Goal: Transaction & Acquisition: Purchase product/service

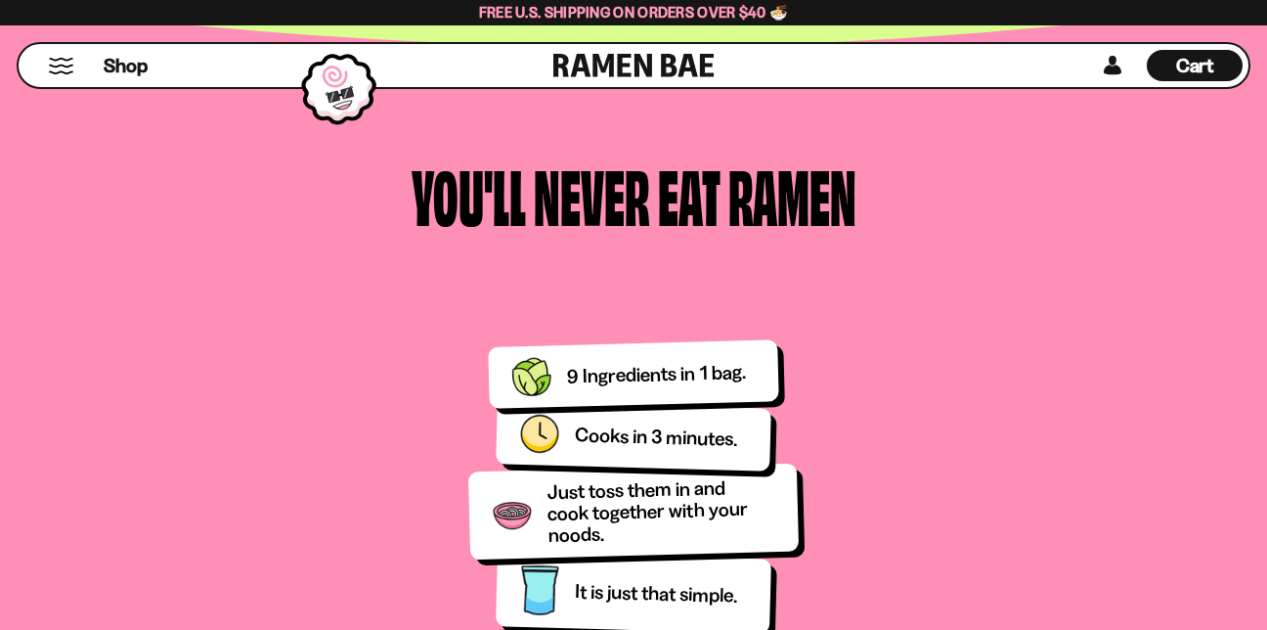
scroll to position [2347, 0]
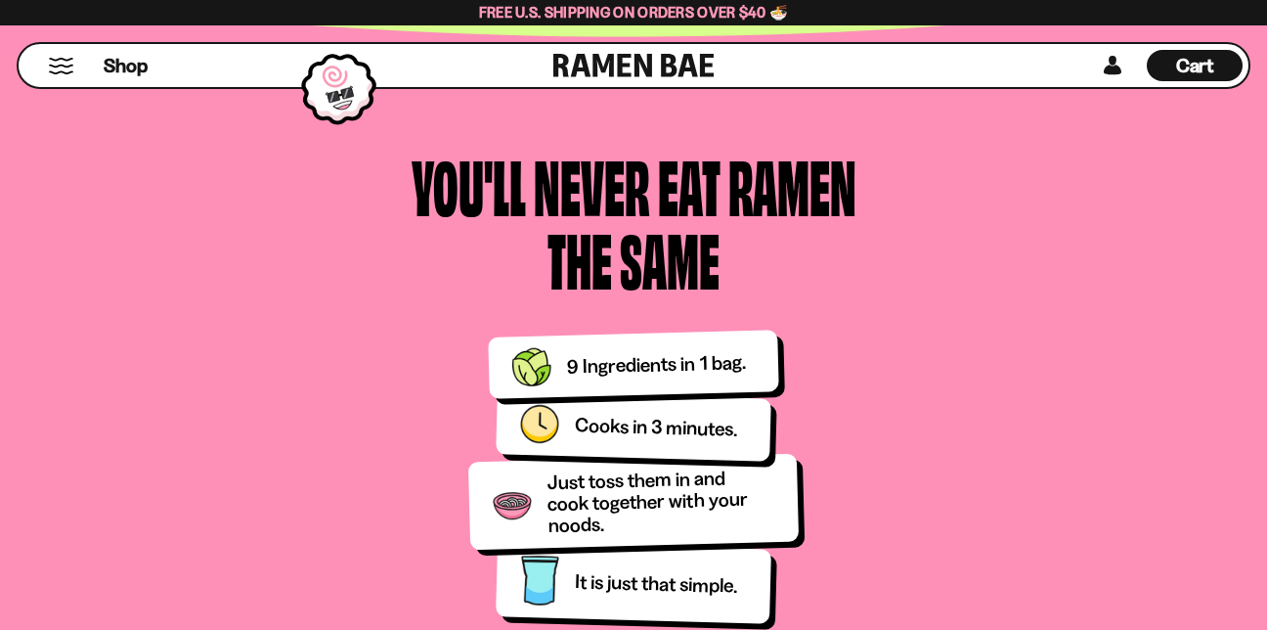
click at [71, 70] on button "Mobile Menu Trigger" at bounding box center [61, 66] width 26 height 17
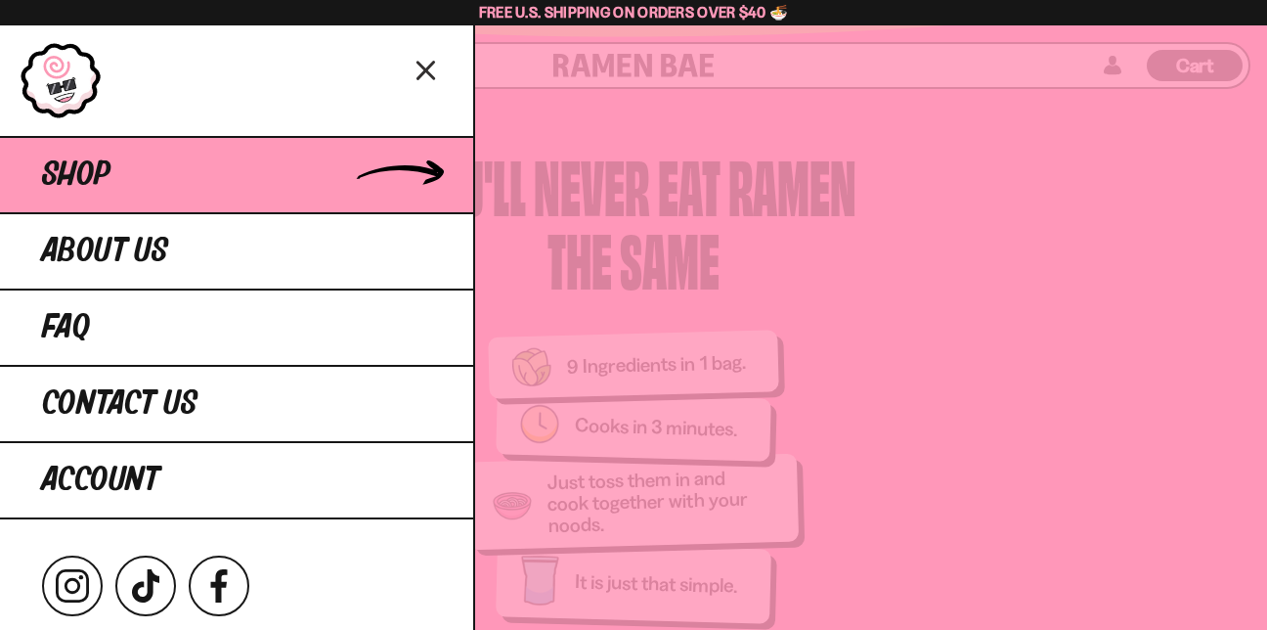
click at [71, 172] on span "Shop" at bounding box center [76, 174] width 68 height 35
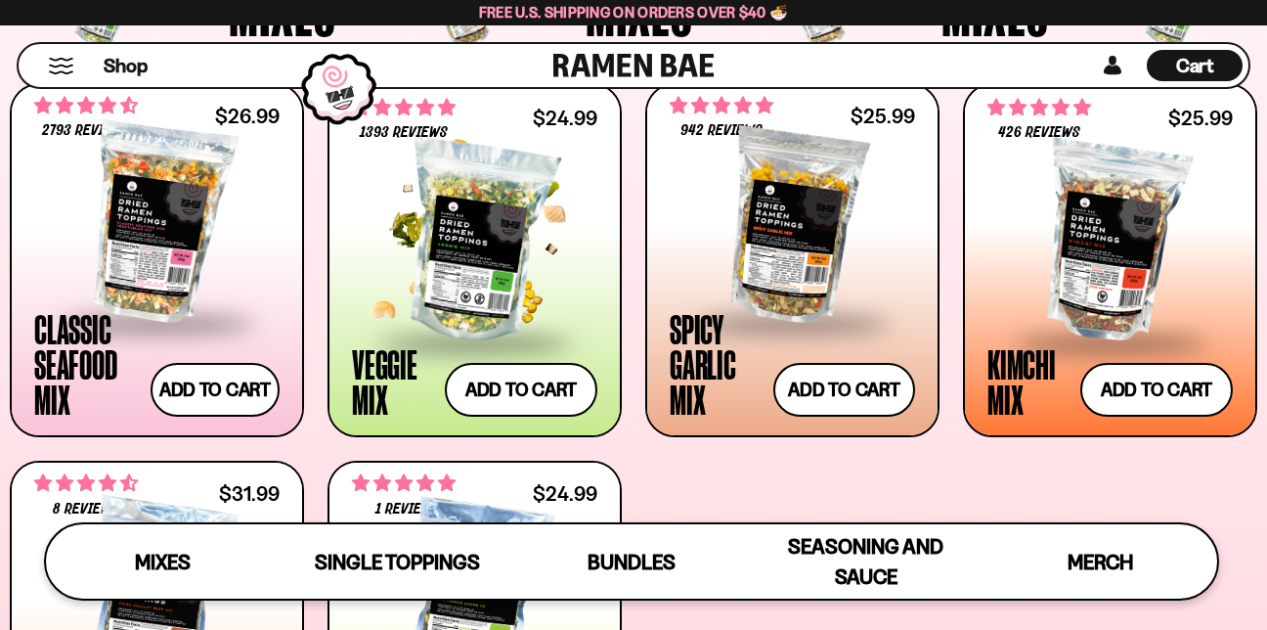
scroll to position [685, 0]
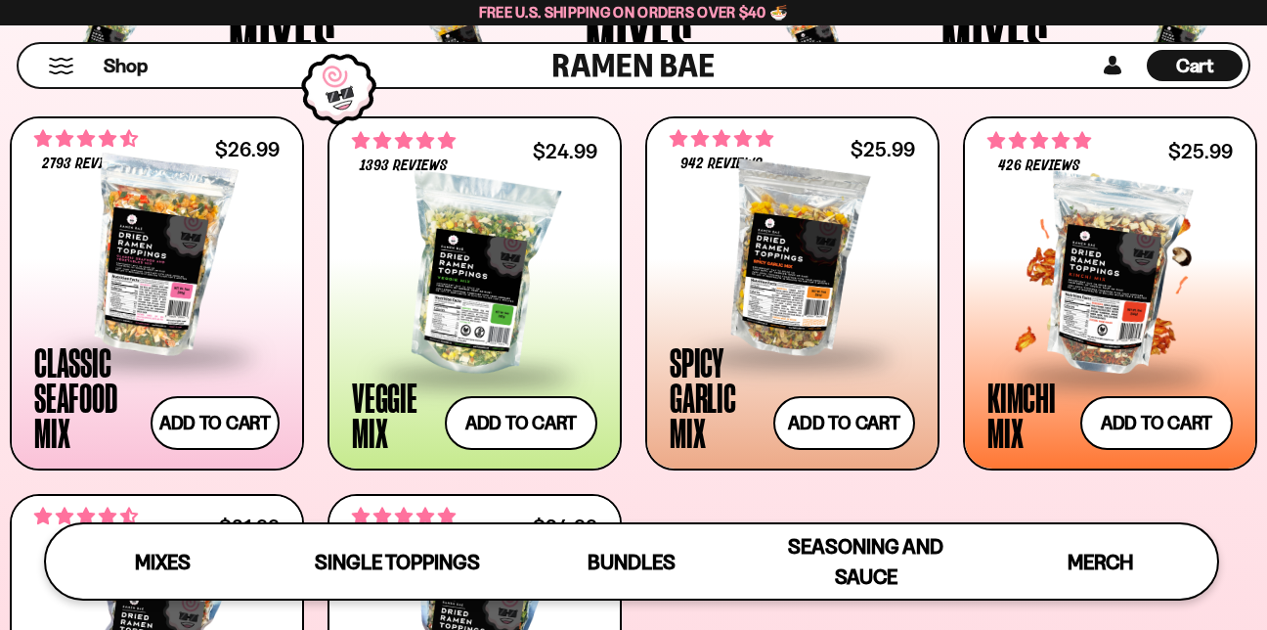
click at [1080, 299] on div at bounding box center [1110, 276] width 245 height 196
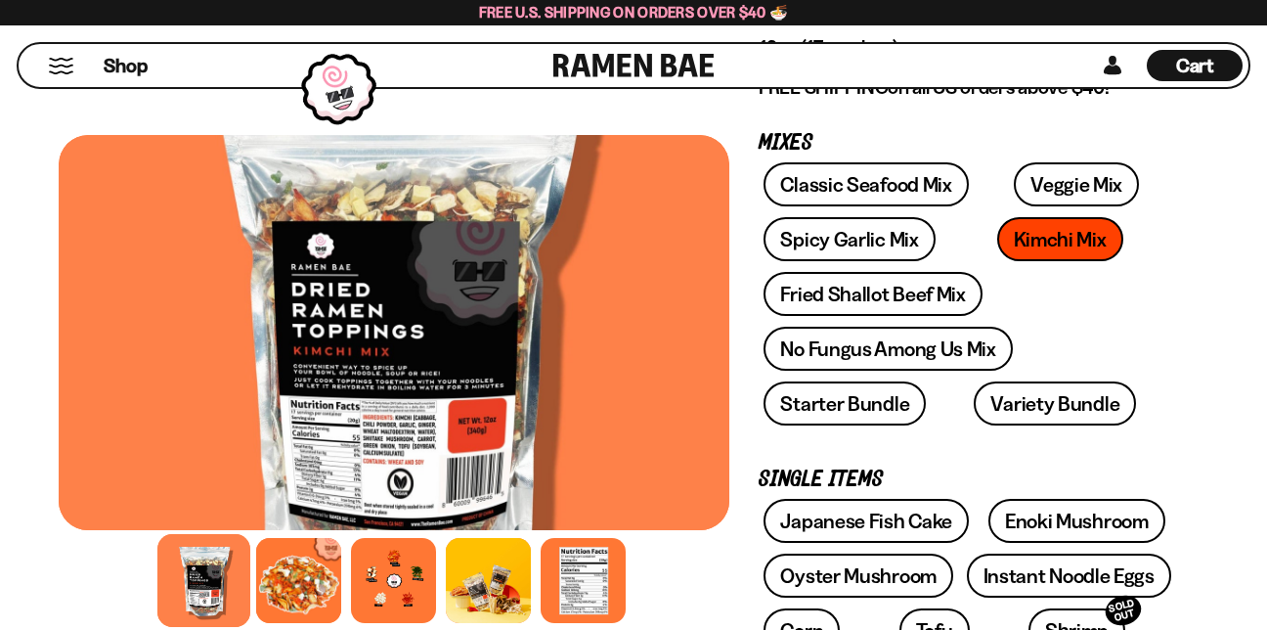
scroll to position [391, 0]
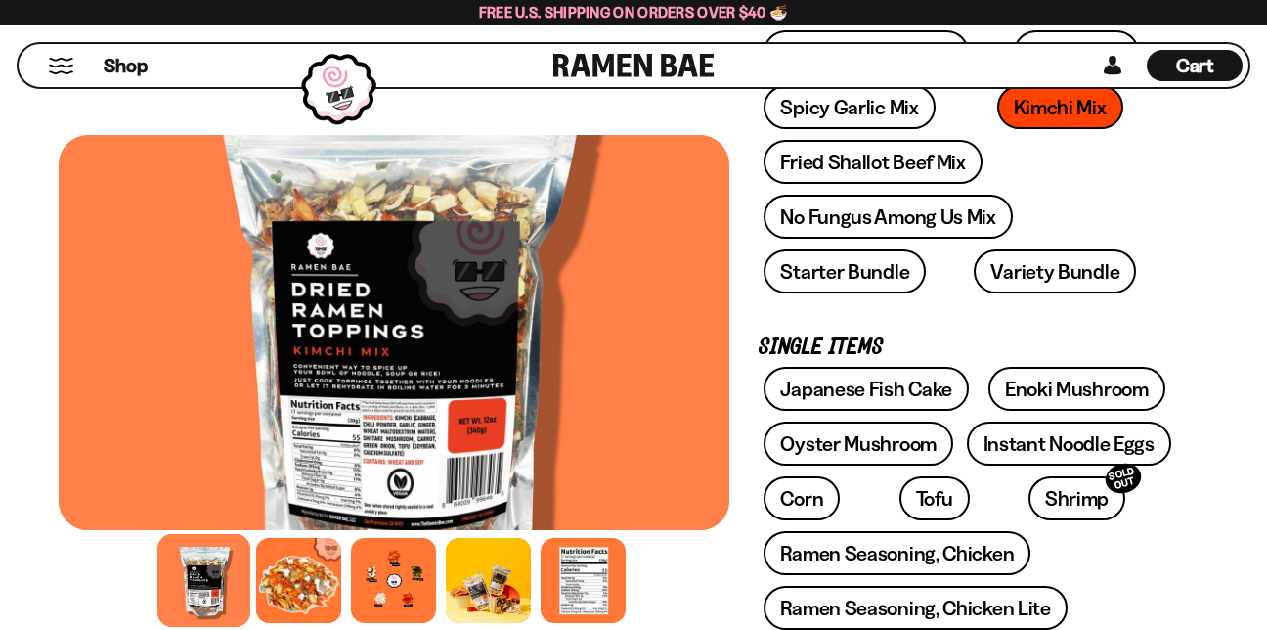
click at [382, 464] on div at bounding box center [394, 332] width 671 height 395
click at [420, 449] on div at bounding box center [394, 332] width 671 height 395
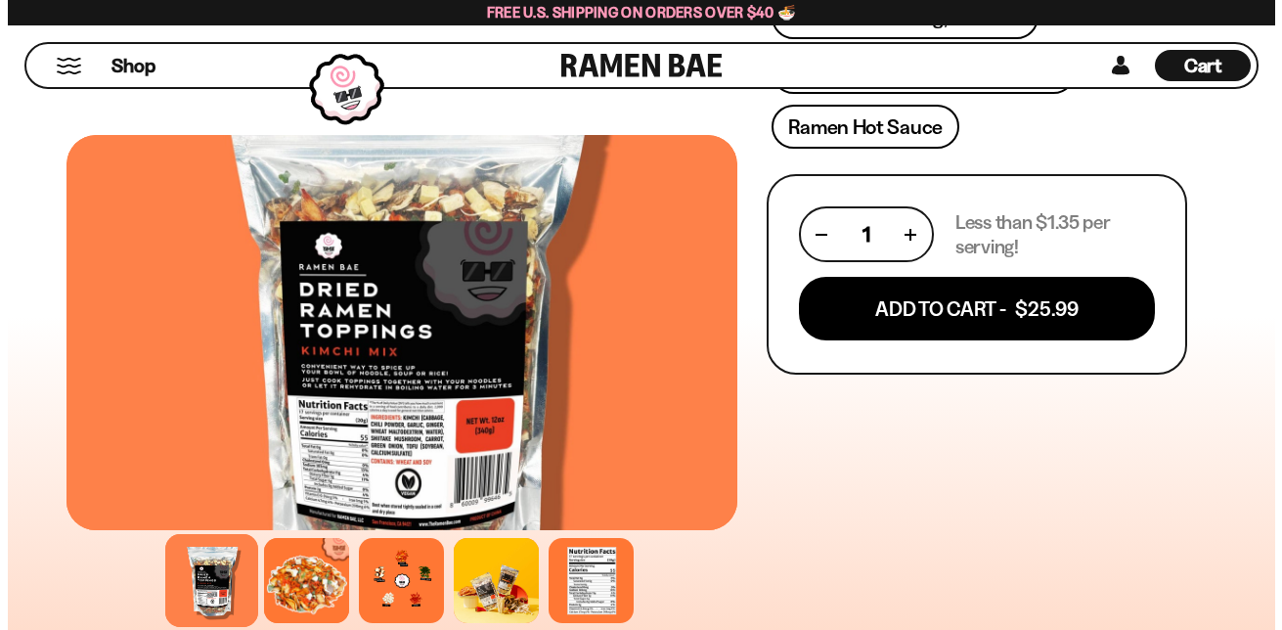
scroll to position [880, 0]
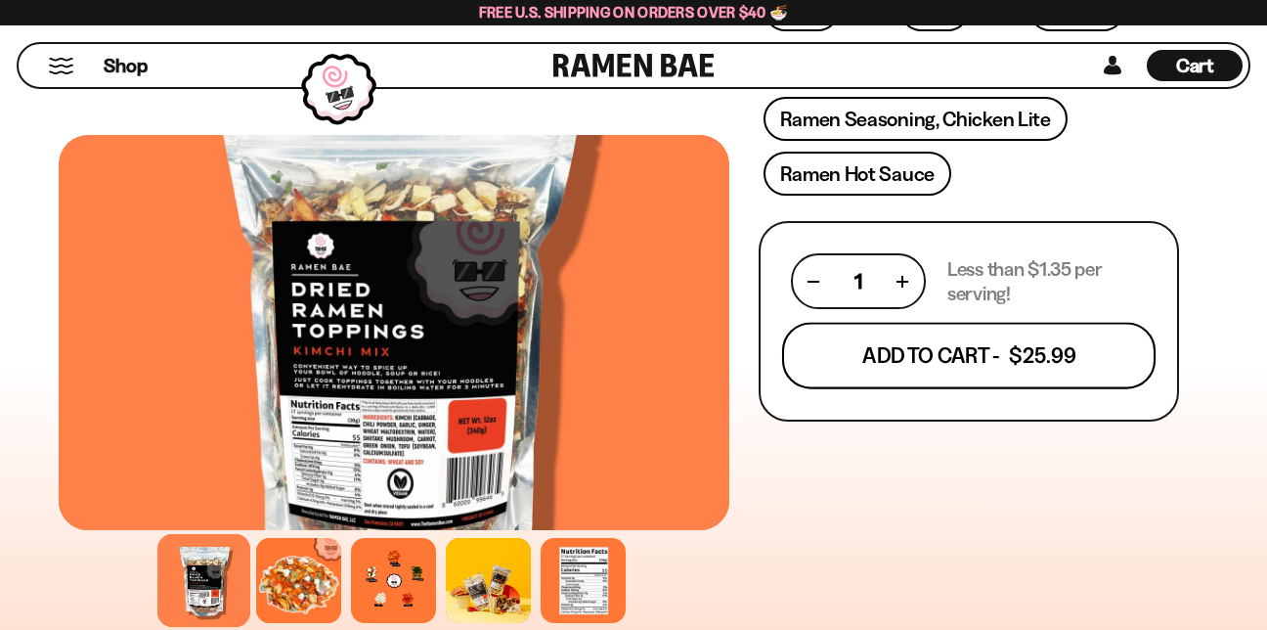
click at [960, 360] on button "Add To Cart - $25.99" at bounding box center [969, 356] width 374 height 66
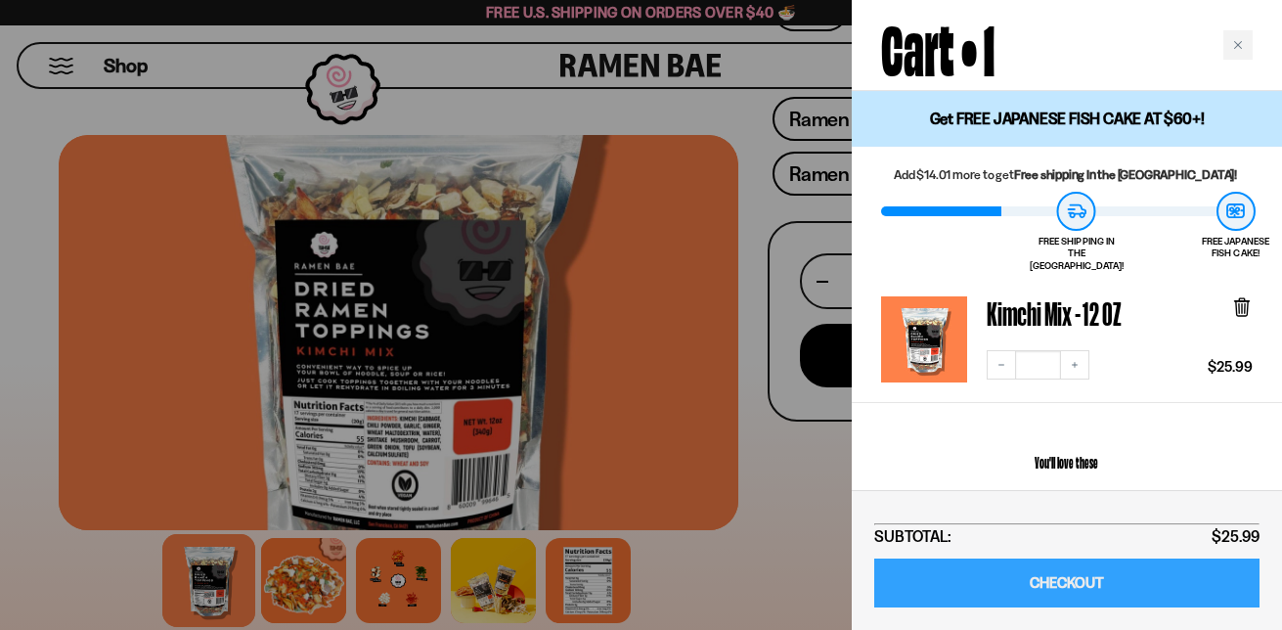
click at [1066, 588] on link "CHECKOUT" at bounding box center [1066, 583] width 385 height 50
